Goal: Task Accomplishment & Management: Use online tool/utility

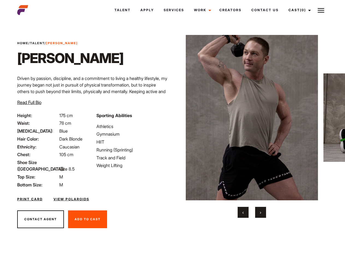
click at [298, 10] on link "Cast (0)" at bounding box center [298, 10] width 31 height 15
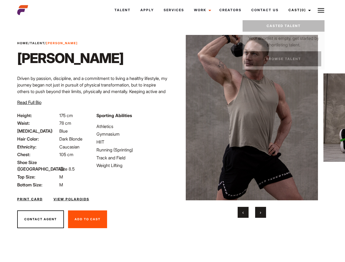
click at [321, 10] on img at bounding box center [320, 10] width 7 height 7
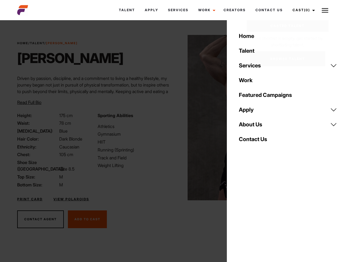
click at [251, 126] on img at bounding box center [254, 117] width 132 height 165
click at [172, 118] on div "Sporting Abilities Athletics Gymnasium HIIT Running (Sprinting) Track and Field…" at bounding box center [134, 150] width 80 height 76
click at [243, 212] on div "Home Talent Services Talent Casting Photography Videography Creative Hair and M…" at bounding box center [288, 131] width 122 height 262
click at [260, 212] on div "Home Talent Services Talent Casting Photography Videography Creative Hair and M…" at bounding box center [288, 131] width 122 height 262
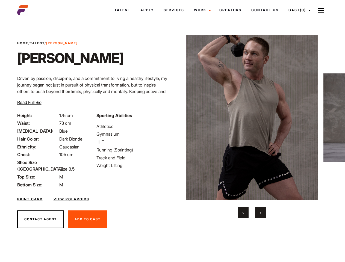
click at [298, 10] on link "Cast (0)" at bounding box center [298, 10] width 31 height 15
click at [321, 10] on img at bounding box center [320, 10] width 7 height 7
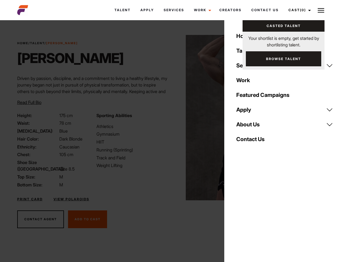
click at [251, 126] on img at bounding box center [251, 117] width 132 height 165
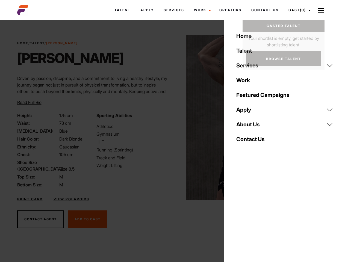
click at [172, 118] on div "Sporting Abilities Athletics Gymnasium HIIT Running (Sprinting) Track and Field…" at bounding box center [132, 150] width 79 height 76
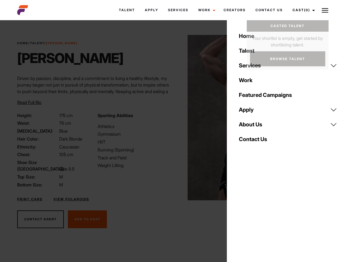
click at [243, 212] on button "‹" at bounding box center [246, 212] width 11 height 11
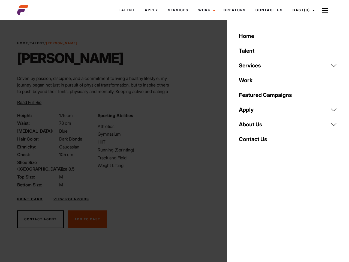
click at [260, 212] on div "Home Talent Services Talent Casting Photography Videography Creative Hair and M…" at bounding box center [288, 131] width 122 height 262
